Goal: Task Accomplishment & Management: Manage account settings

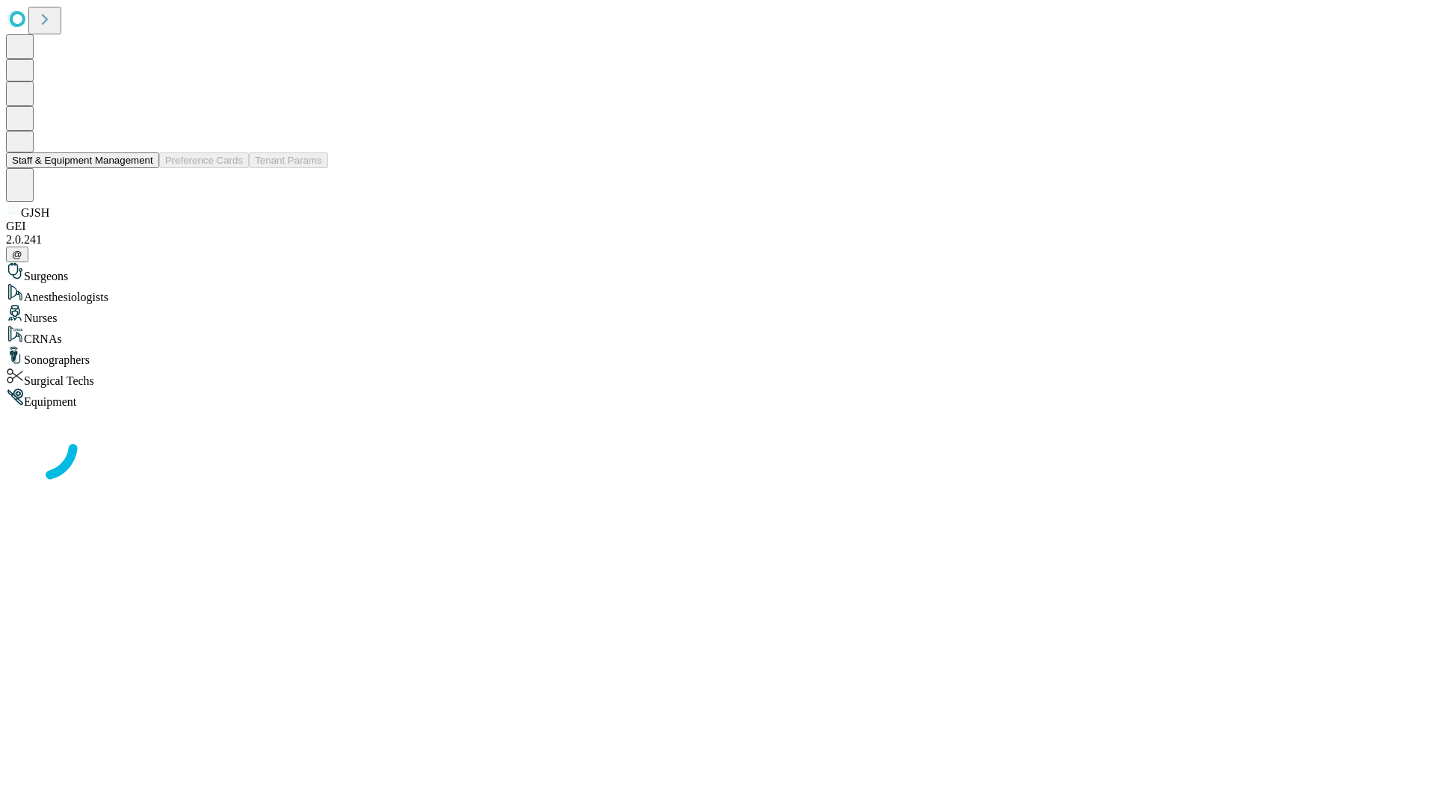
click at [143, 168] on button "Staff & Equipment Management" at bounding box center [82, 160] width 153 height 16
